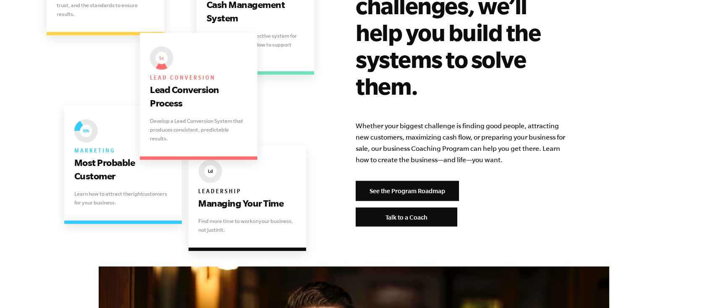
scroll to position [1790, 0]
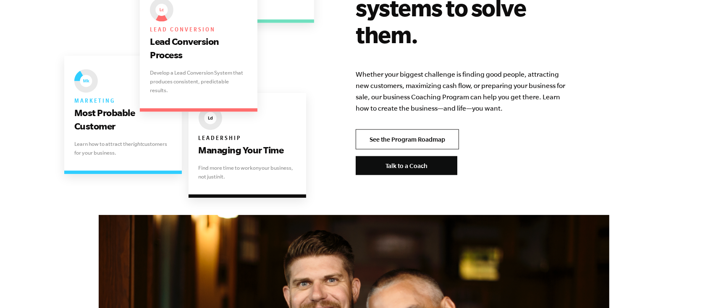
click at [425, 129] on link "See the Program Roadmap" at bounding box center [406, 139] width 103 height 20
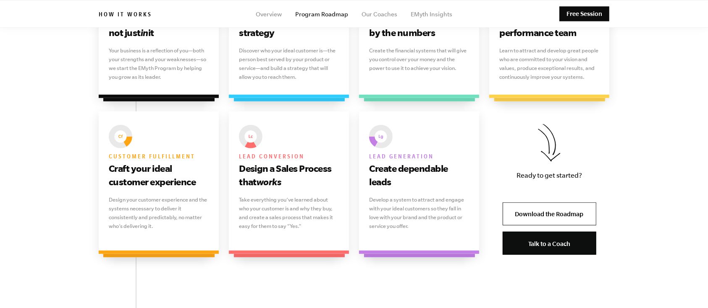
scroll to position [615, 0]
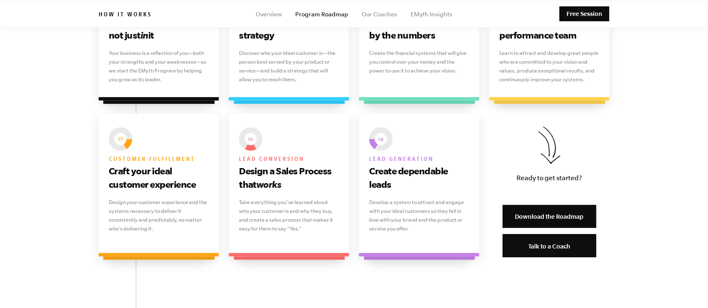
click at [560, 214] on link "Download the Roadmap" at bounding box center [549, 216] width 94 height 23
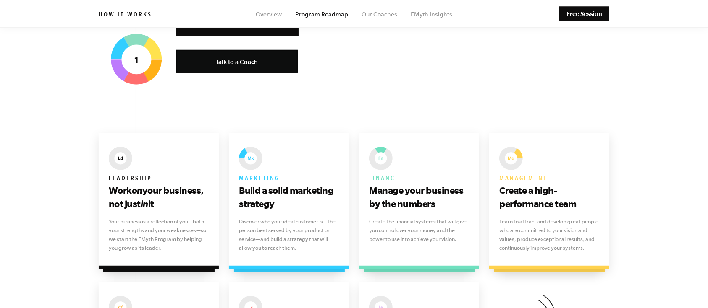
scroll to position [0, 0]
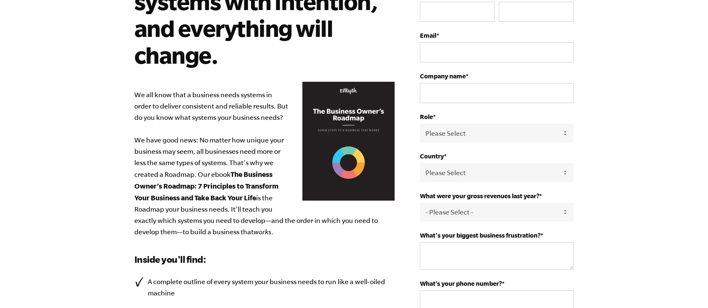
scroll to position [112, 0]
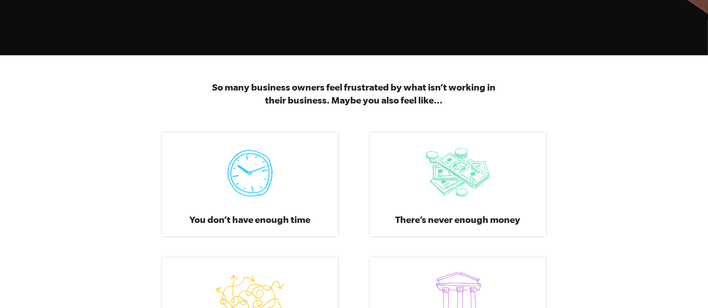
scroll to position [383, 0]
